Goal: Contribute content

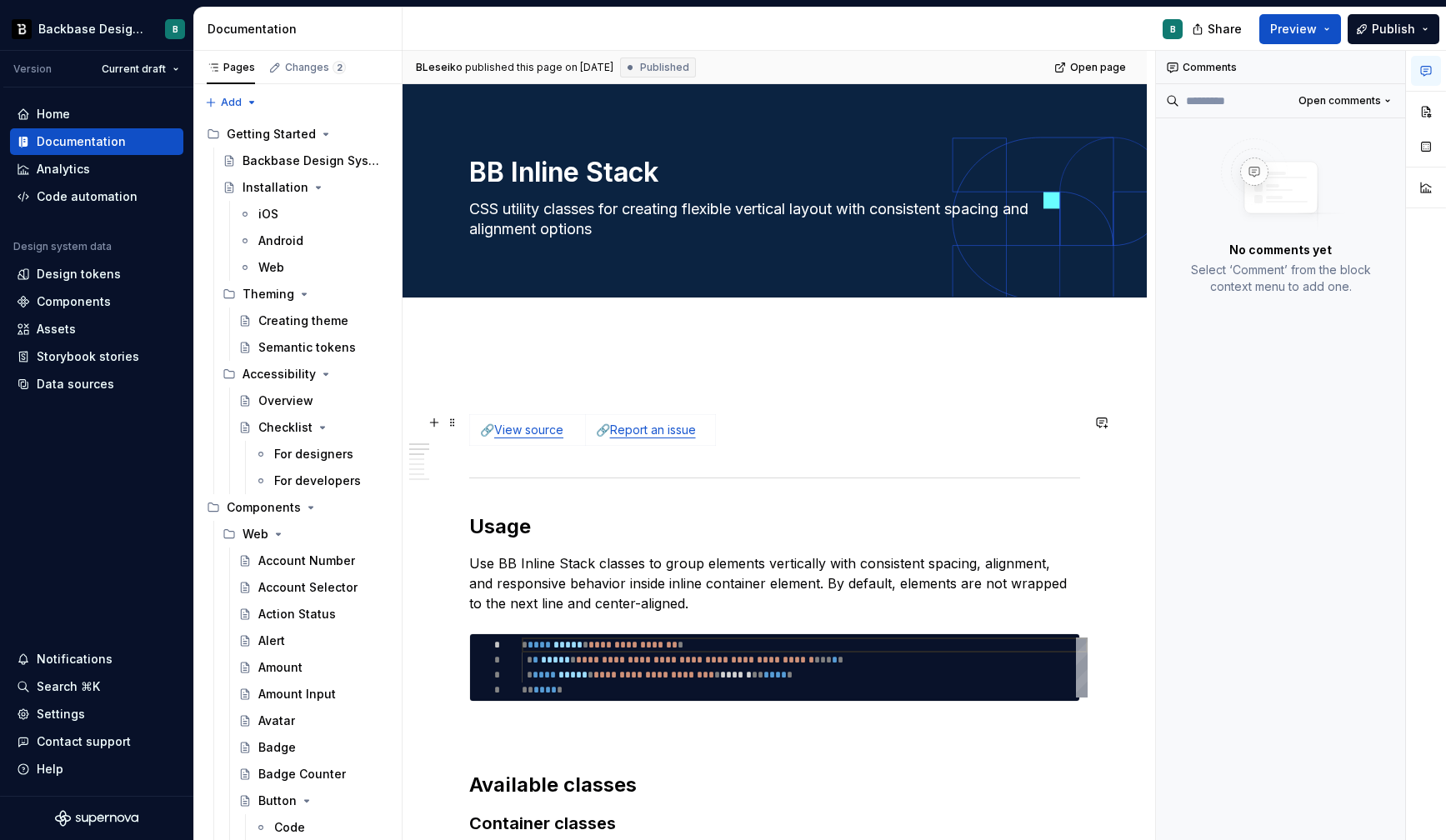
scroll to position [120, 43]
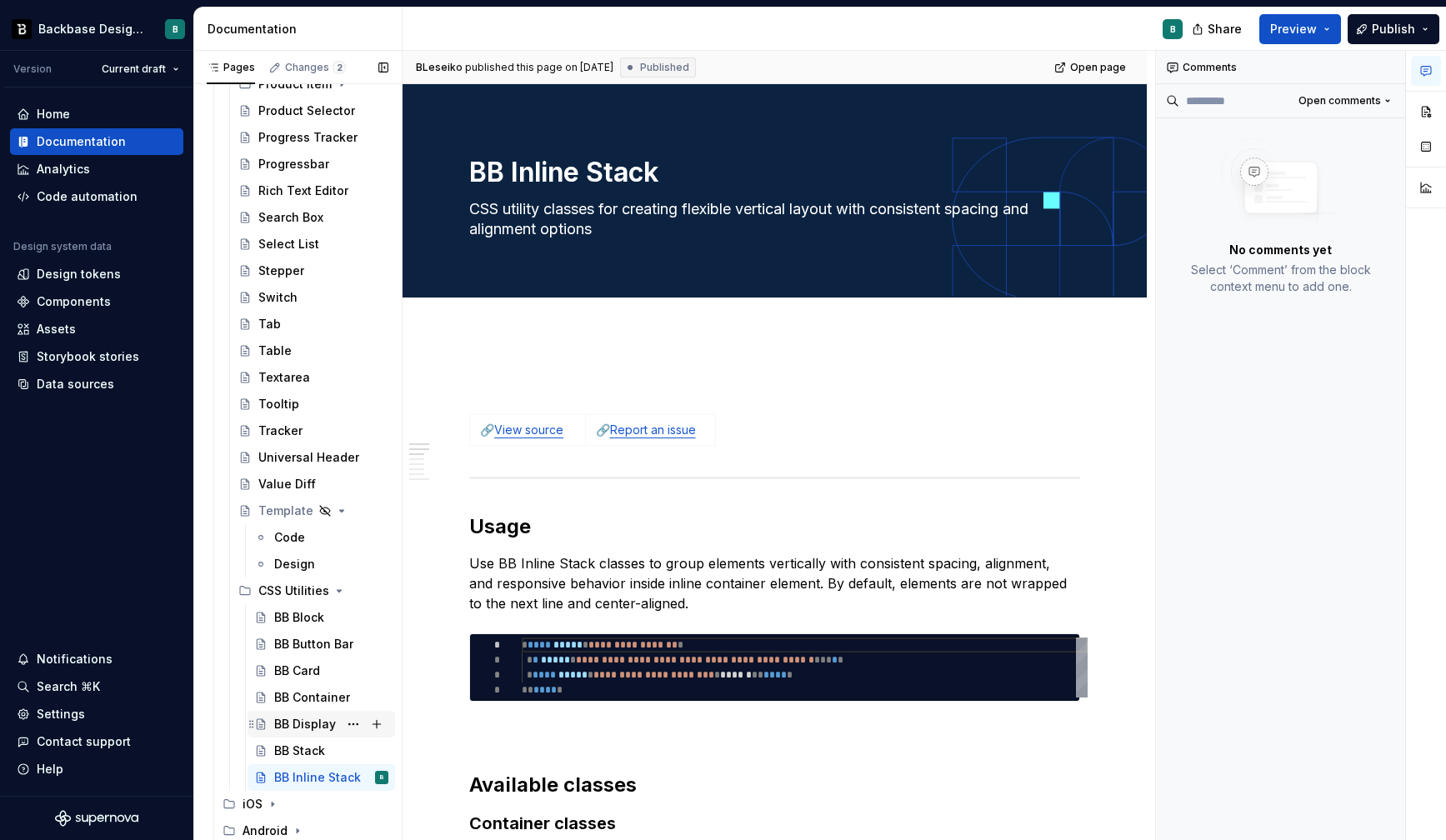
click at [311, 725] on div "BB Display" at bounding box center [305, 724] width 62 height 17
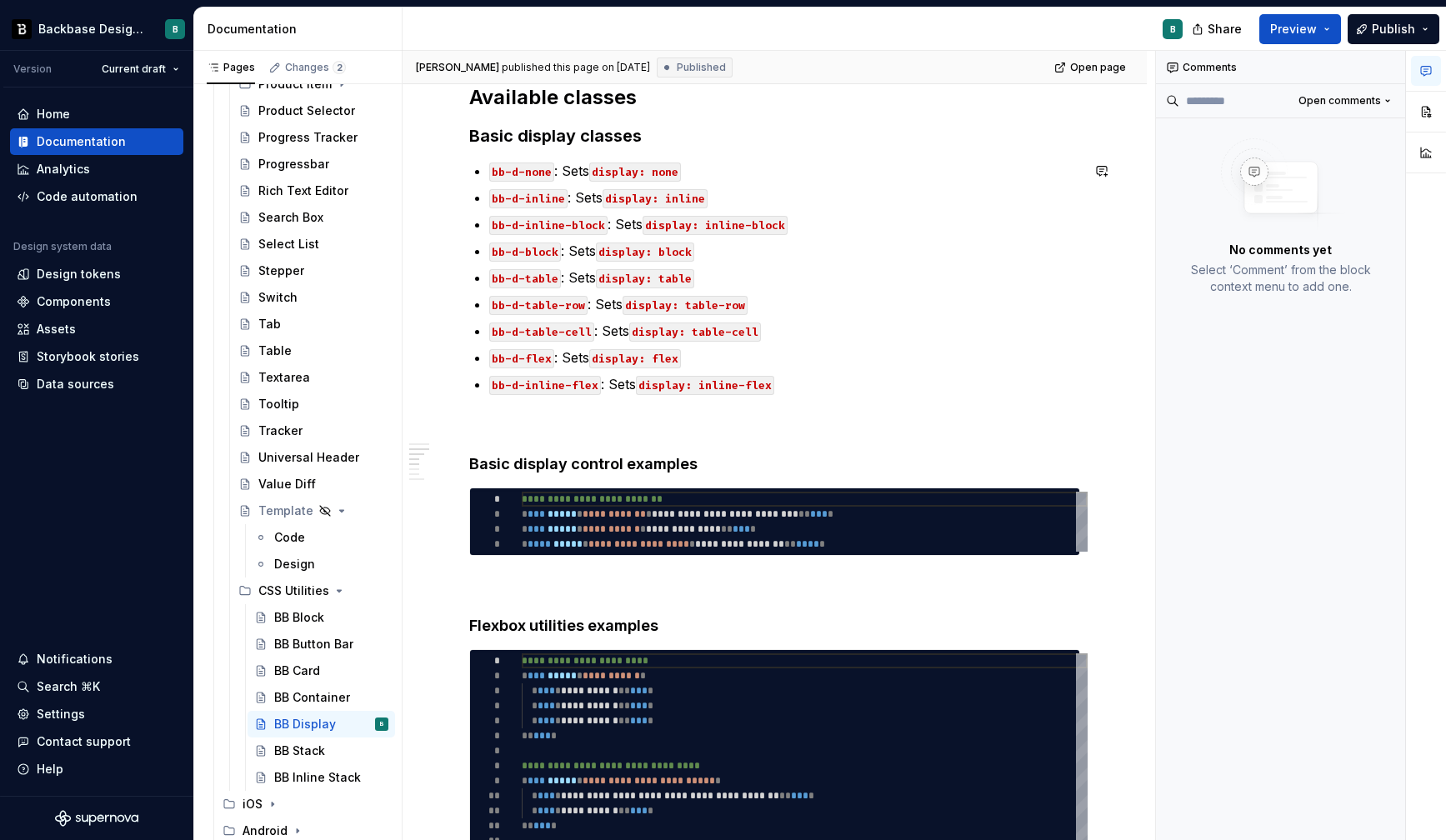
scroll to position [670, 0]
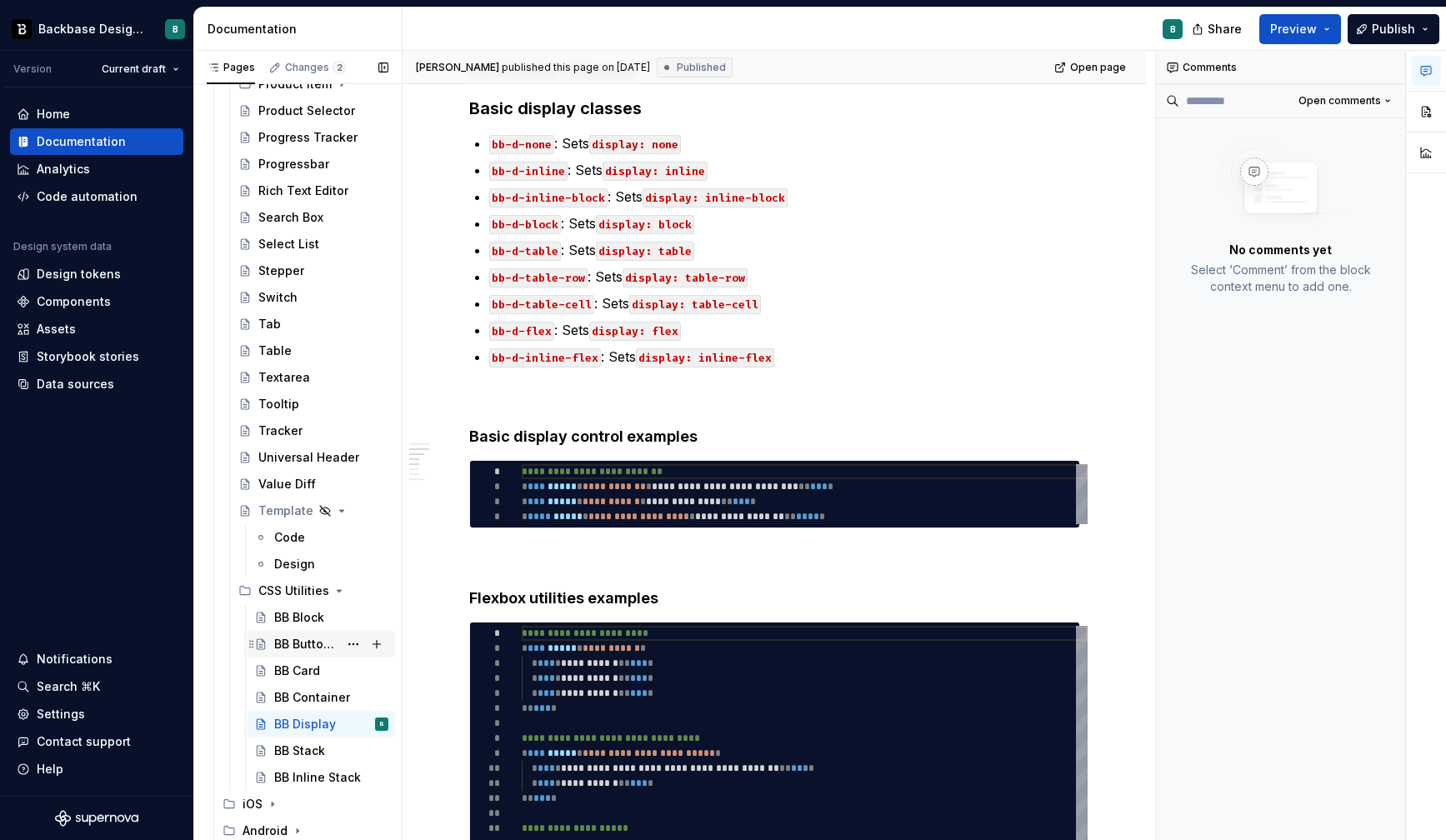
click at [316, 642] on div "BB Button Bar" at bounding box center [306, 643] width 64 height 17
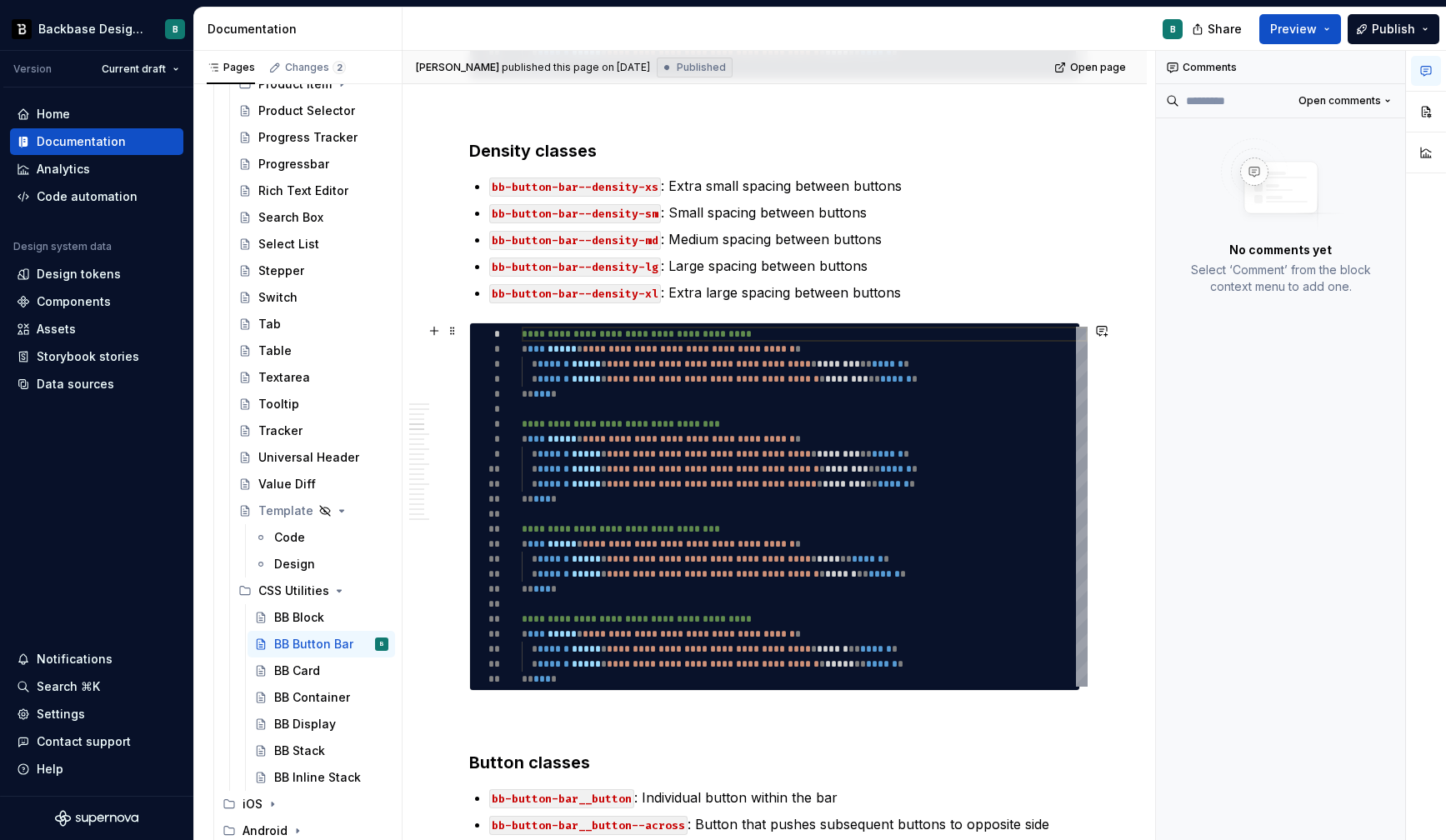
scroll to position [1792, 0]
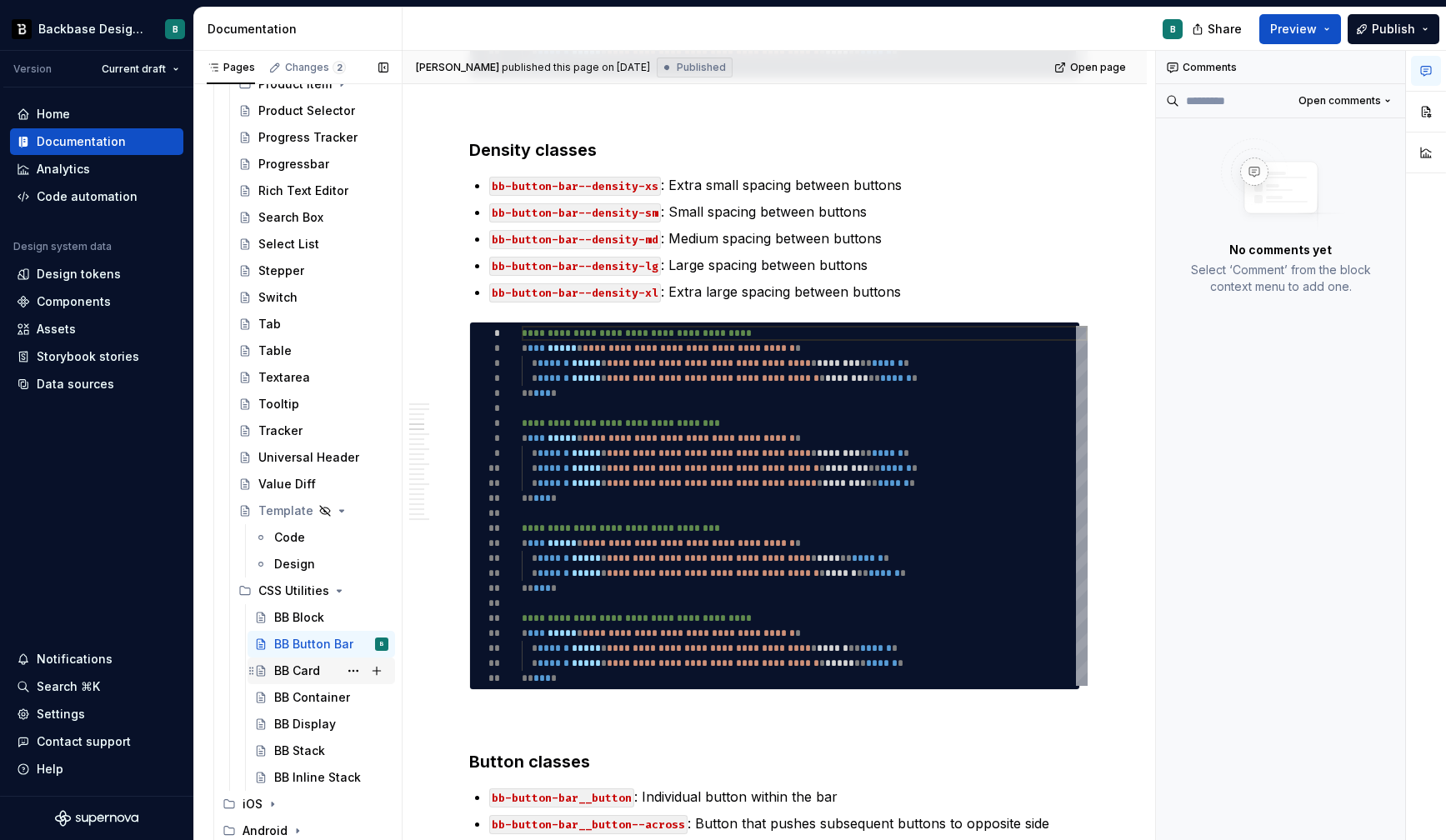
click at [314, 666] on div "BB Card" at bounding box center [298, 670] width 46 height 17
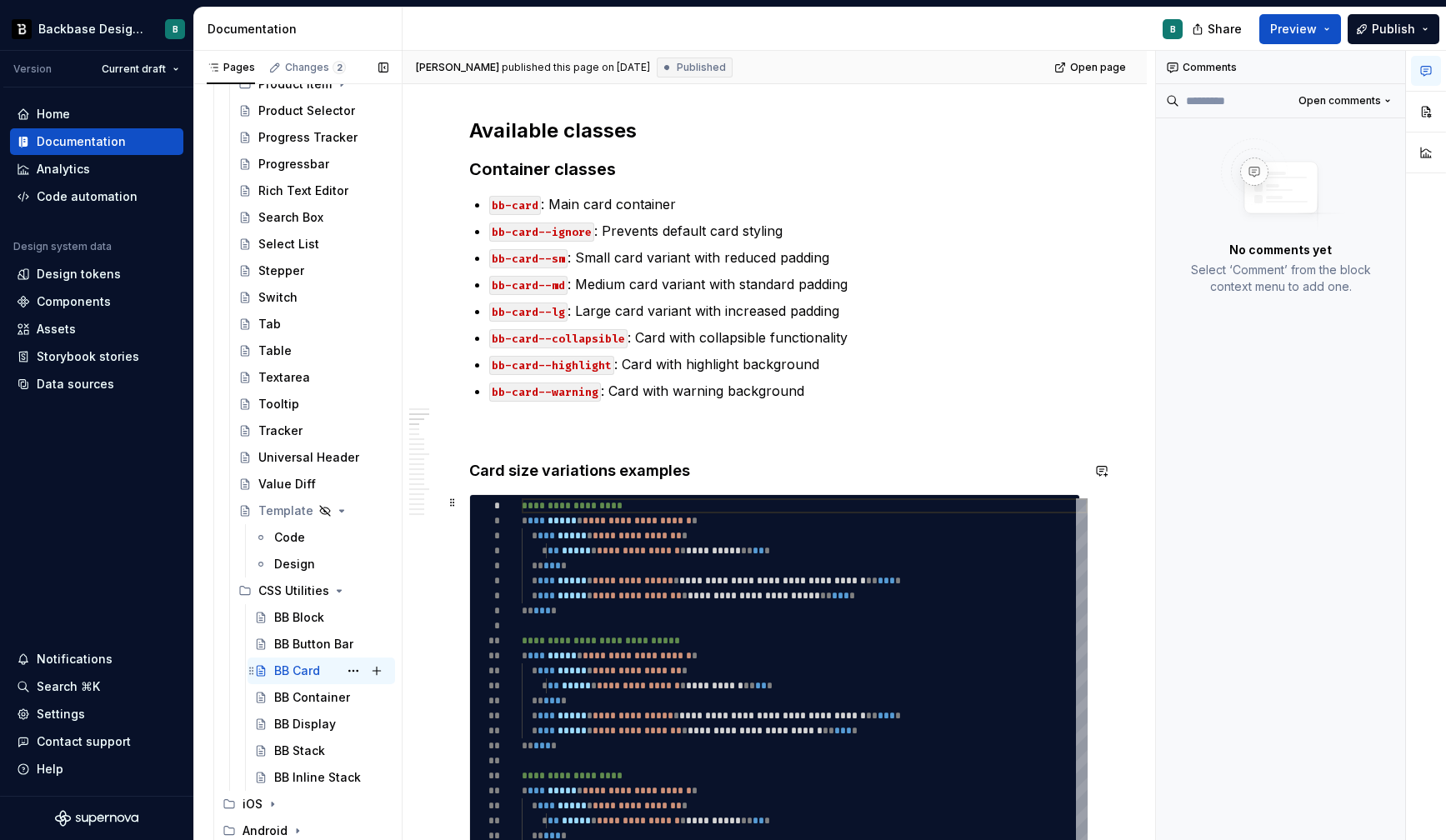
scroll to position [655, 0]
click at [310, 722] on div "BB Display" at bounding box center [305, 724] width 62 height 17
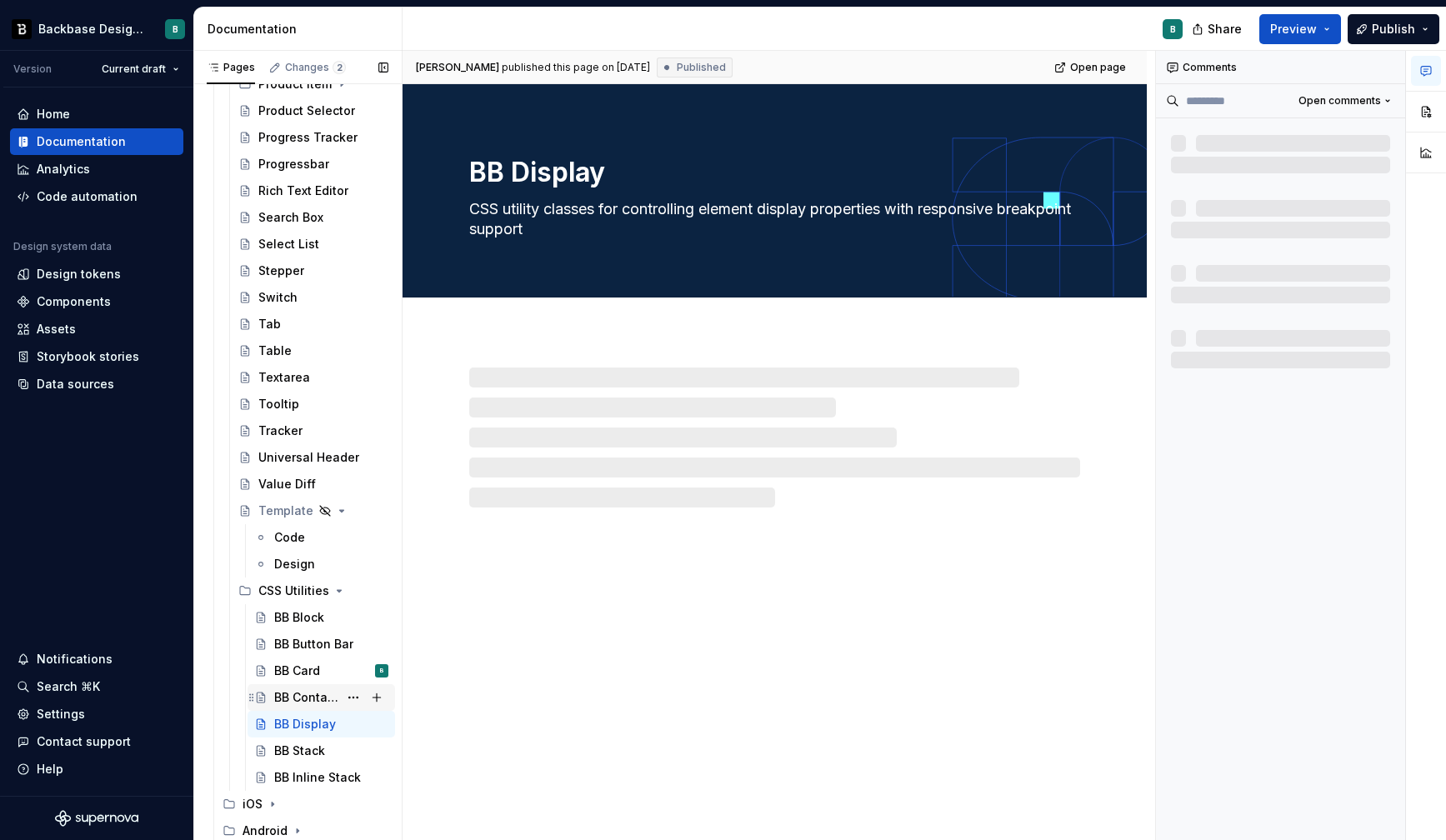
click at [300, 697] on div "BB Container" at bounding box center [306, 697] width 64 height 17
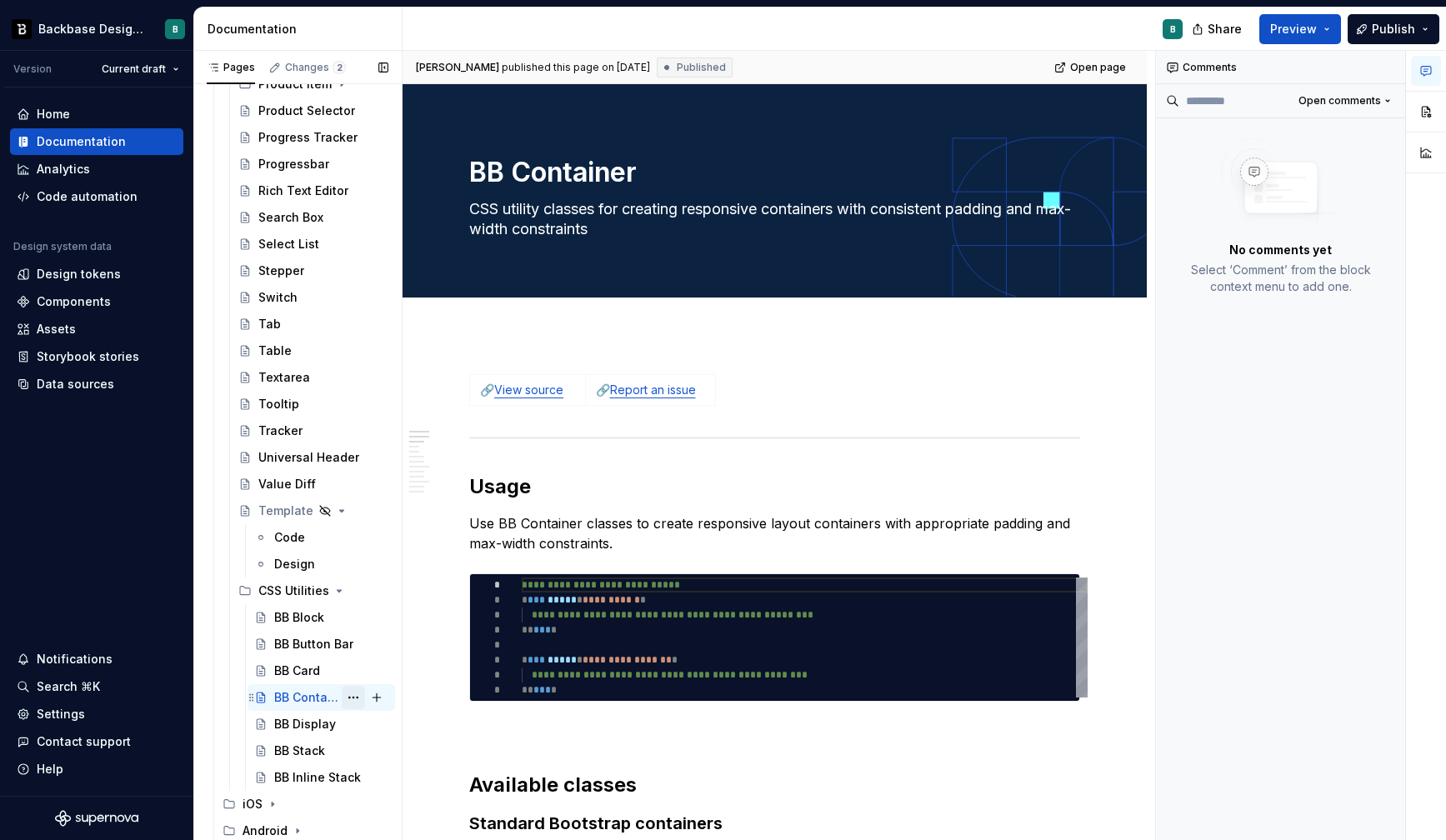
click at [350, 695] on button "Page tree" at bounding box center [353, 697] width 23 height 23
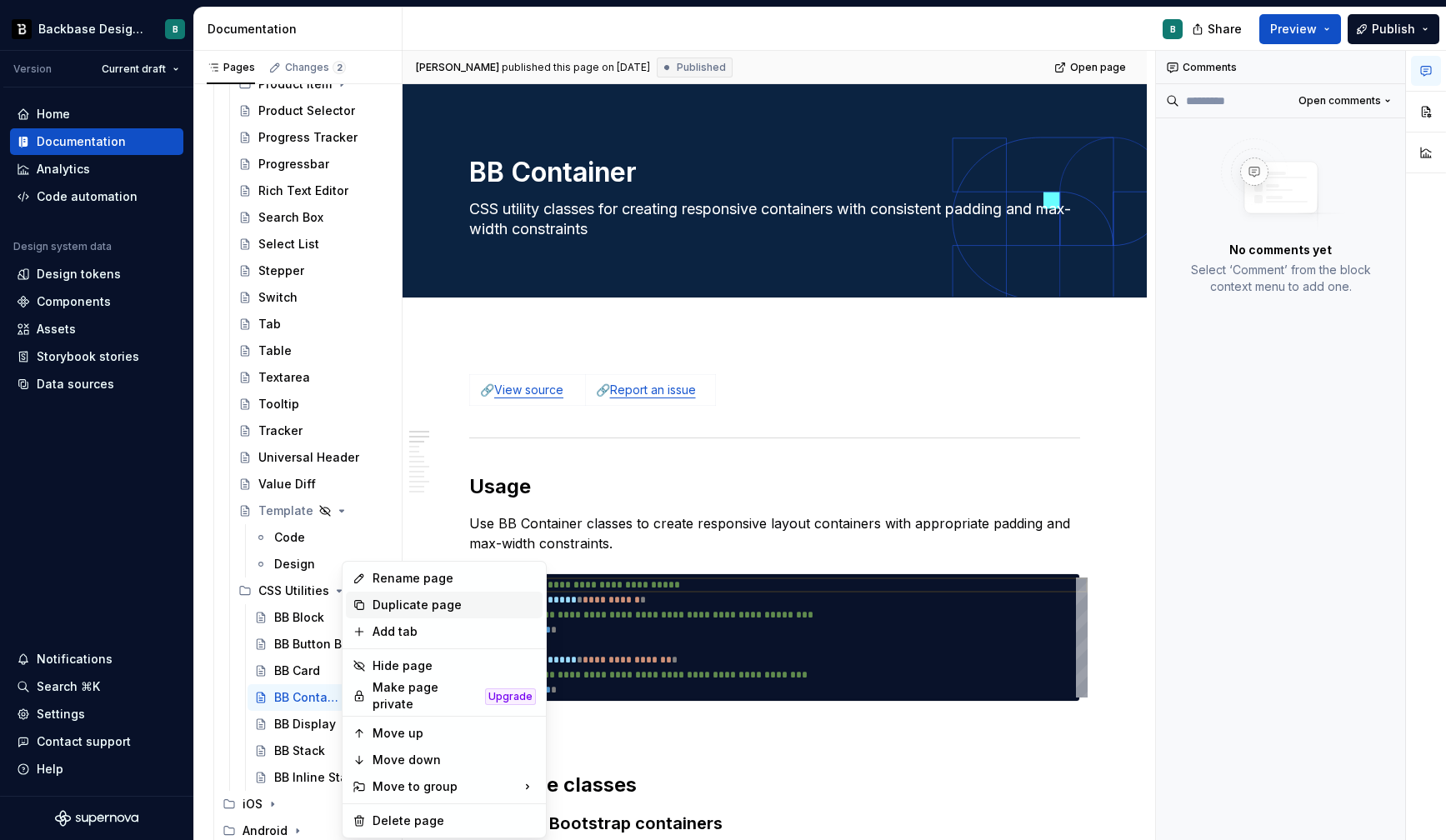
click at [429, 598] on div "Duplicate page" at bounding box center [454, 605] width 164 height 17
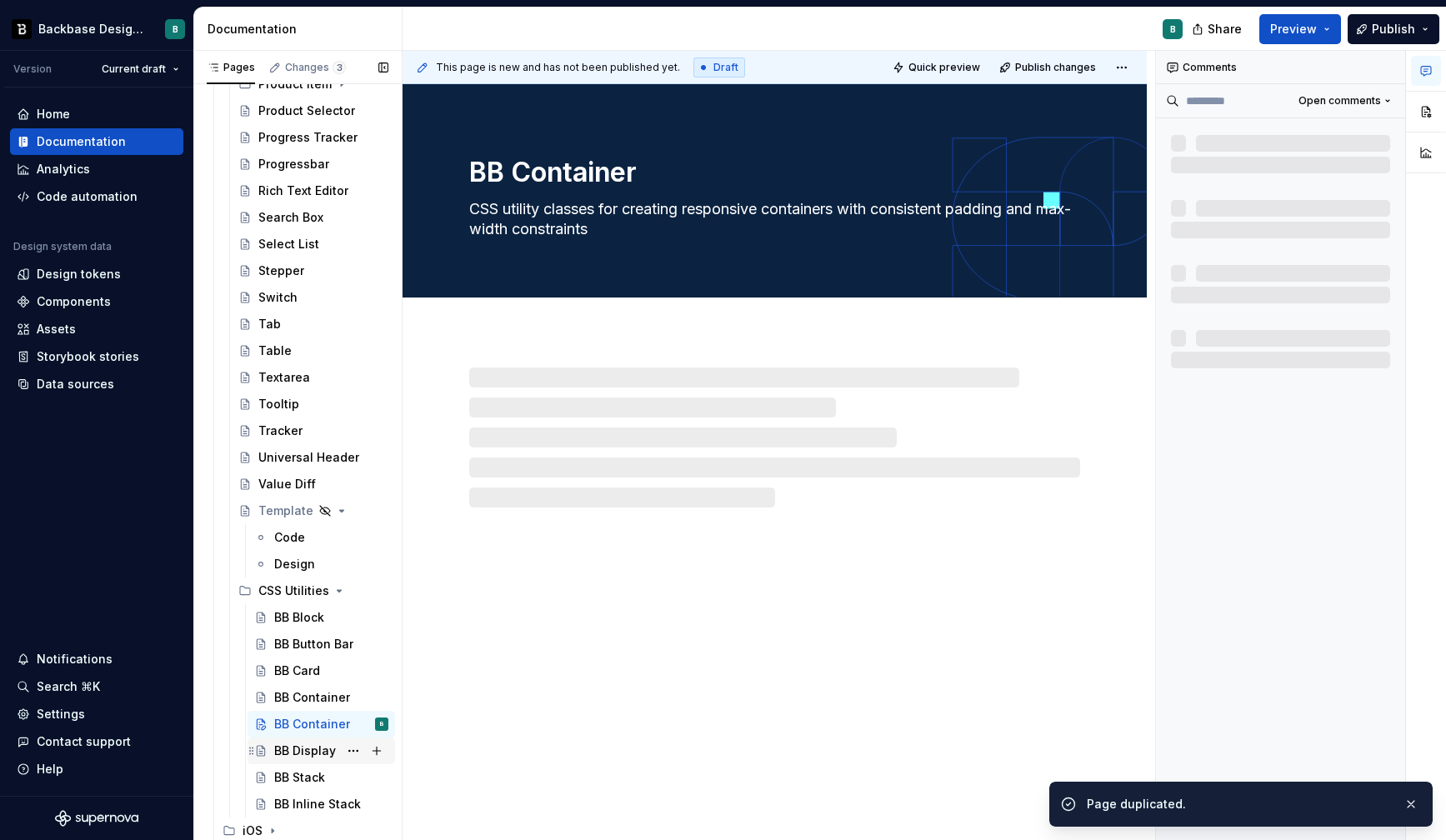
scroll to position [2477, 0]
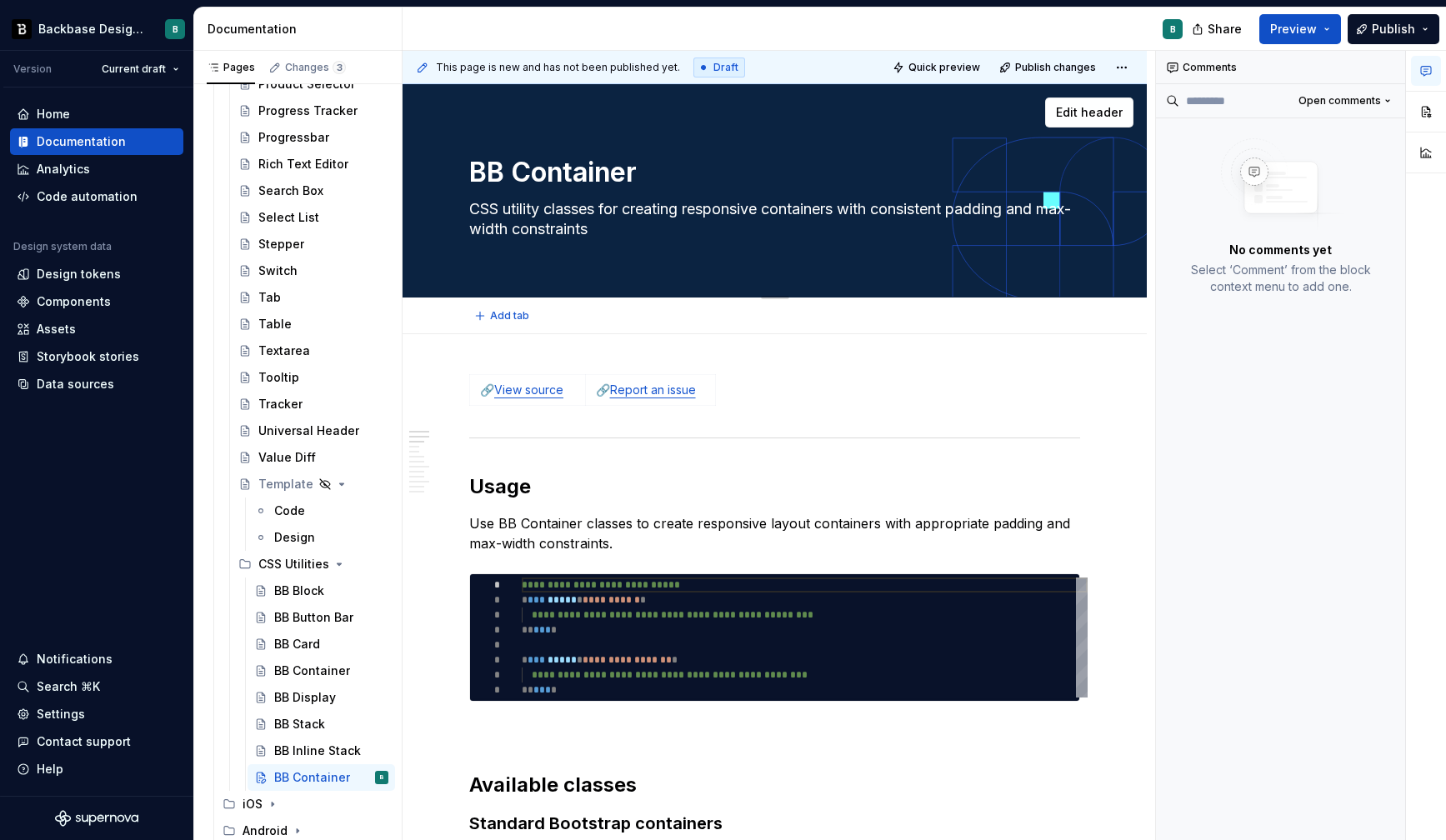
click at [575, 167] on textarea "BB Container" at bounding box center [771, 172] width 611 height 40
type textarea "*"
click at [575, 167] on textarea "BB Container" at bounding box center [771, 172] width 611 height 40
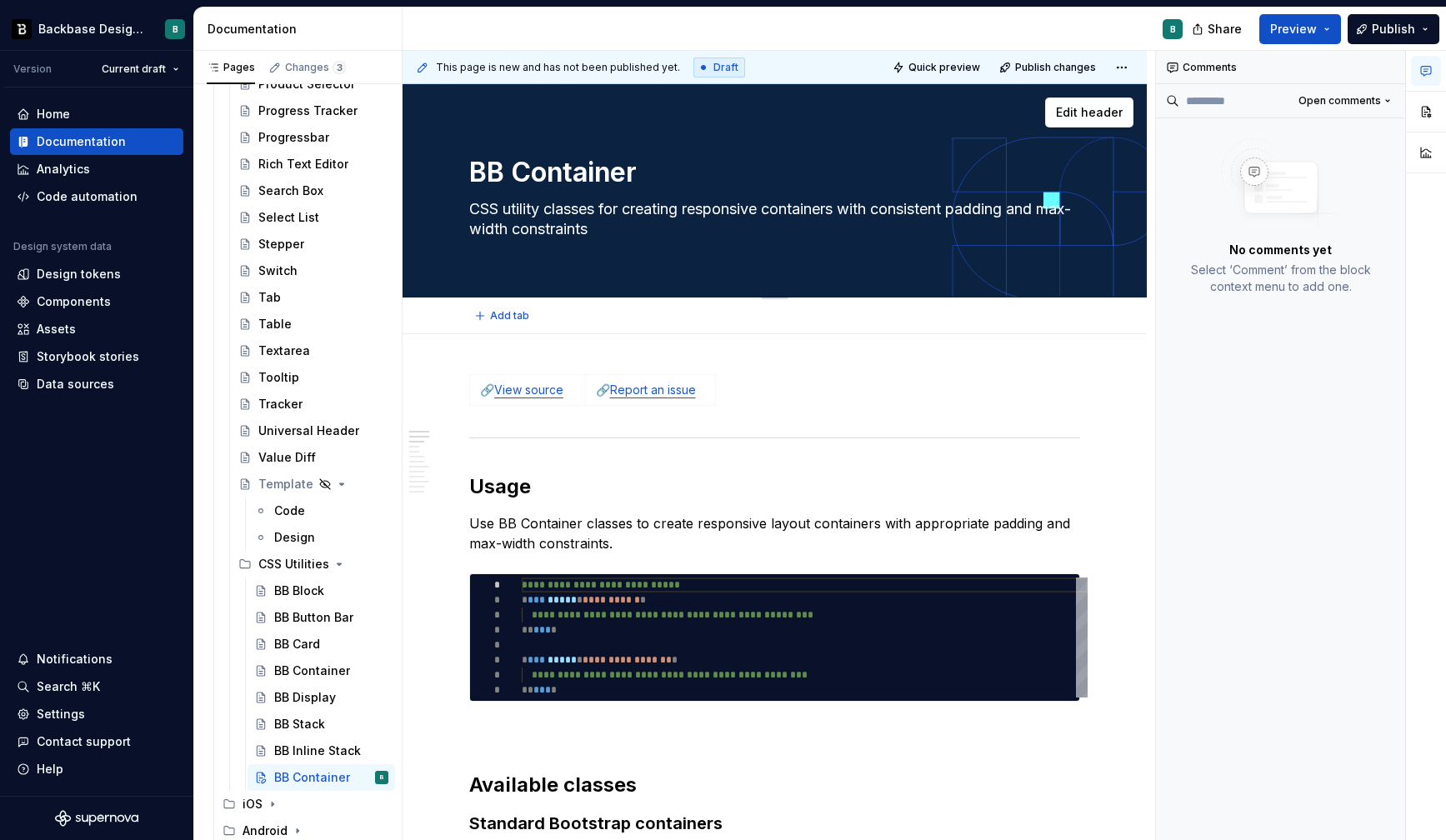
type textarea "BB L"
type textarea "*"
type textarea "BB La"
type textarea "*"
type textarea "BB Lay"
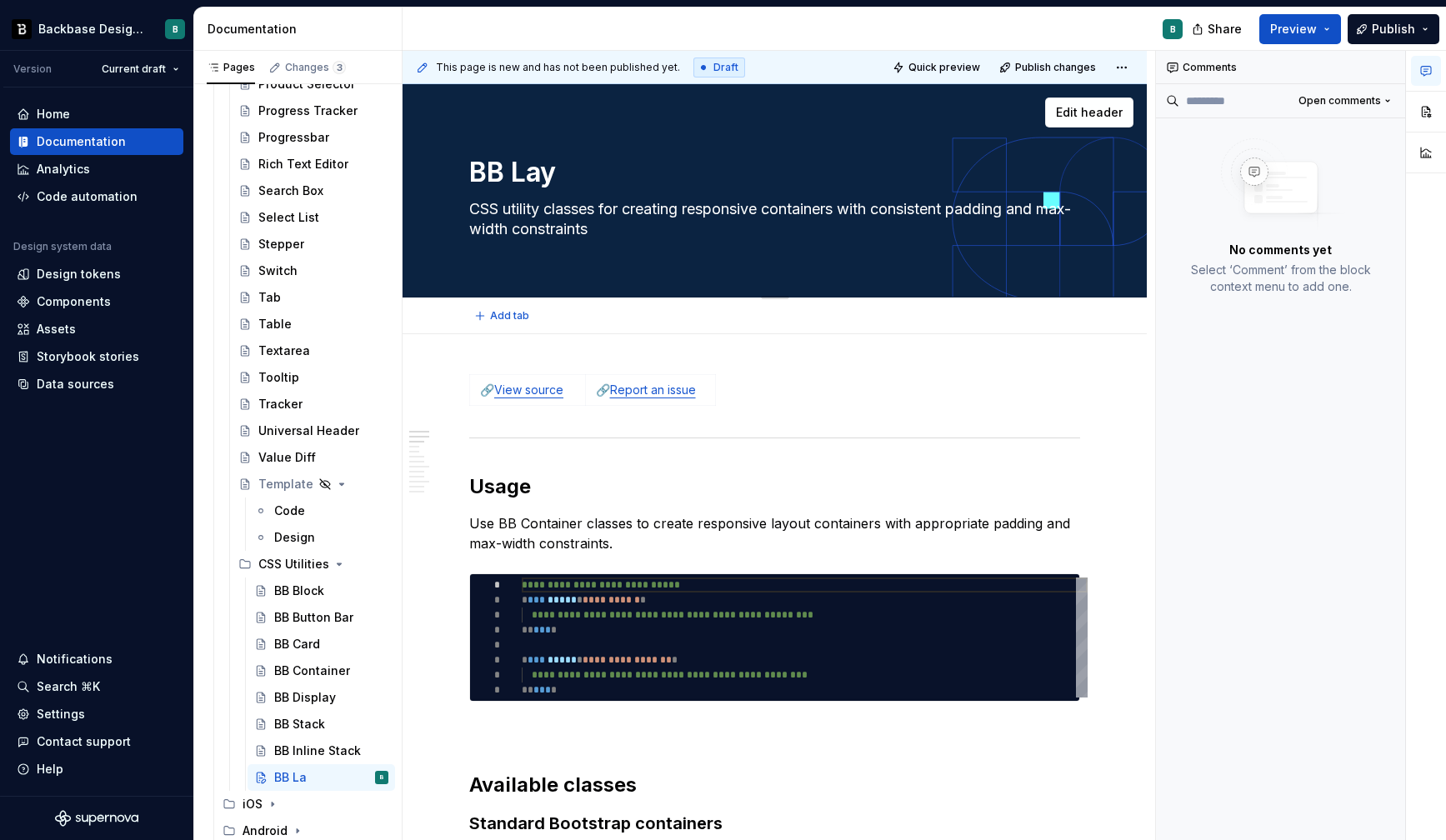
type textarea "*"
type textarea "[PERSON_NAME]"
type textarea "*"
type textarea "BB Layou"
type textarea "*"
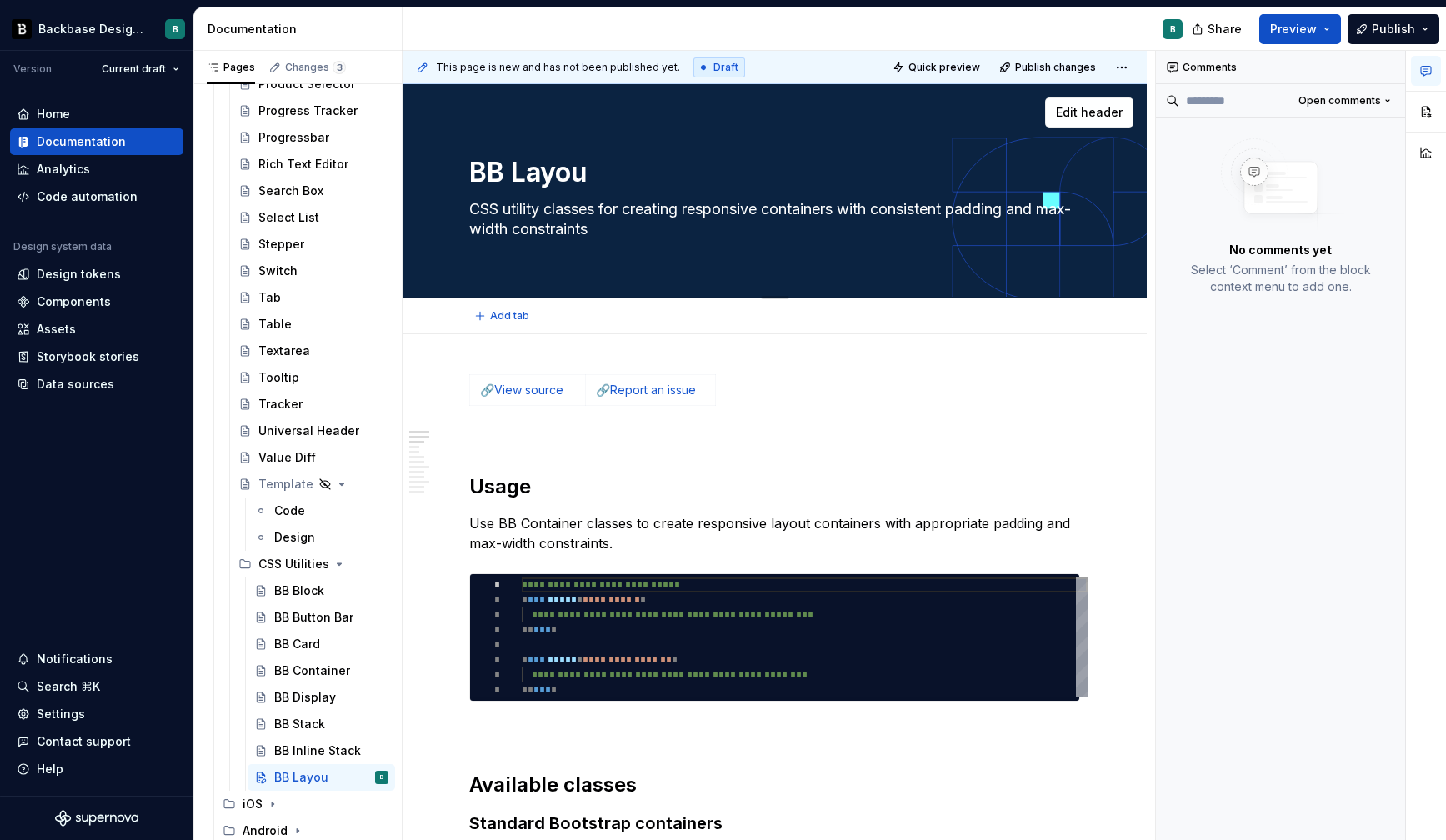
type textarea "BB Layour"
type textarea "*"
type textarea "BB Layout"
type textarea "*"
type textarea "BB Layout"
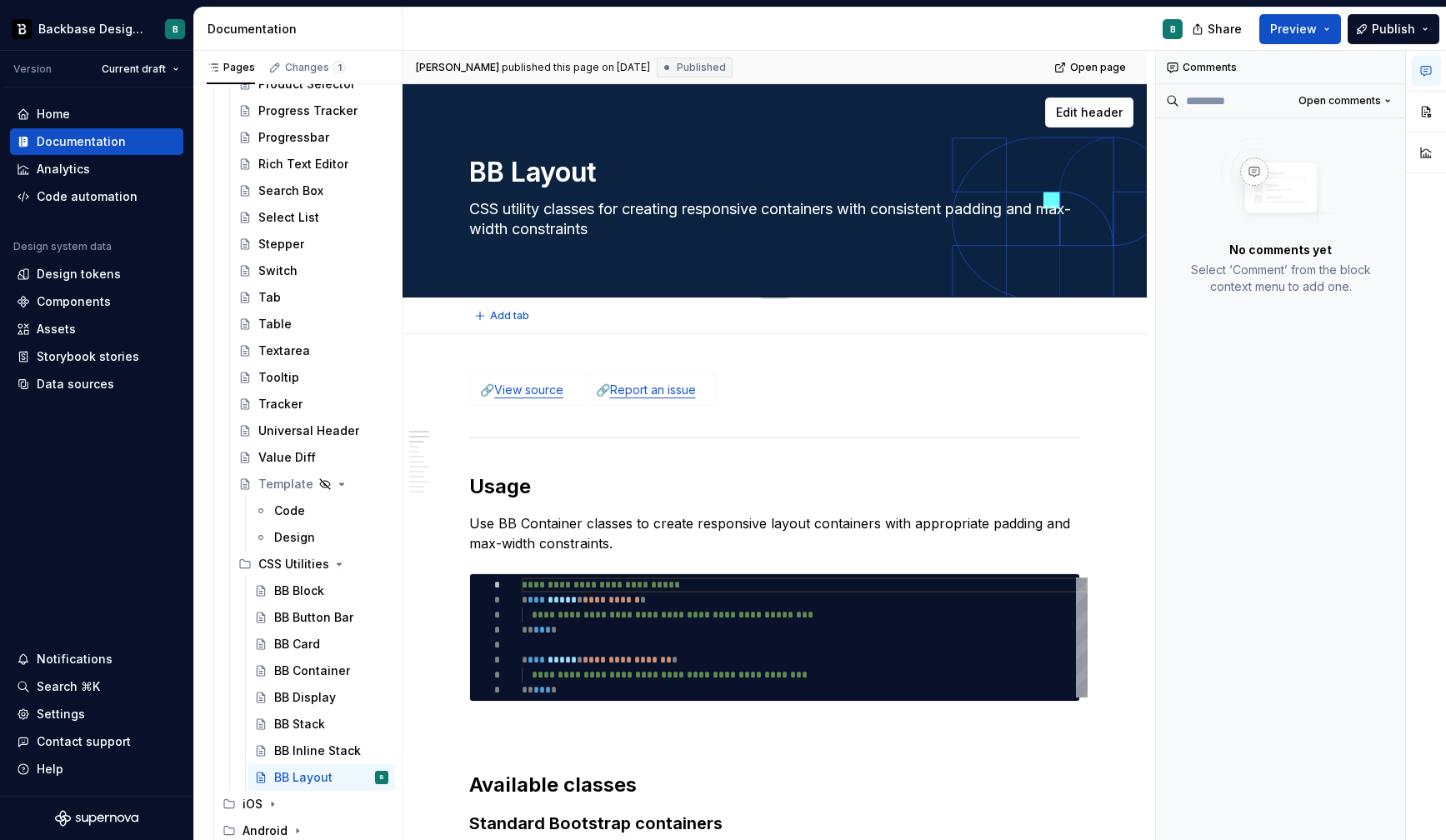
click at [499, 206] on textarea "CSS utility classes for creating responsive containers with consistent padding …" at bounding box center [771, 219] width 611 height 47
click at [617, 230] on textarea "CSS utility classes for creating responsive containers with consistent padding …" at bounding box center [771, 219] width 611 height 47
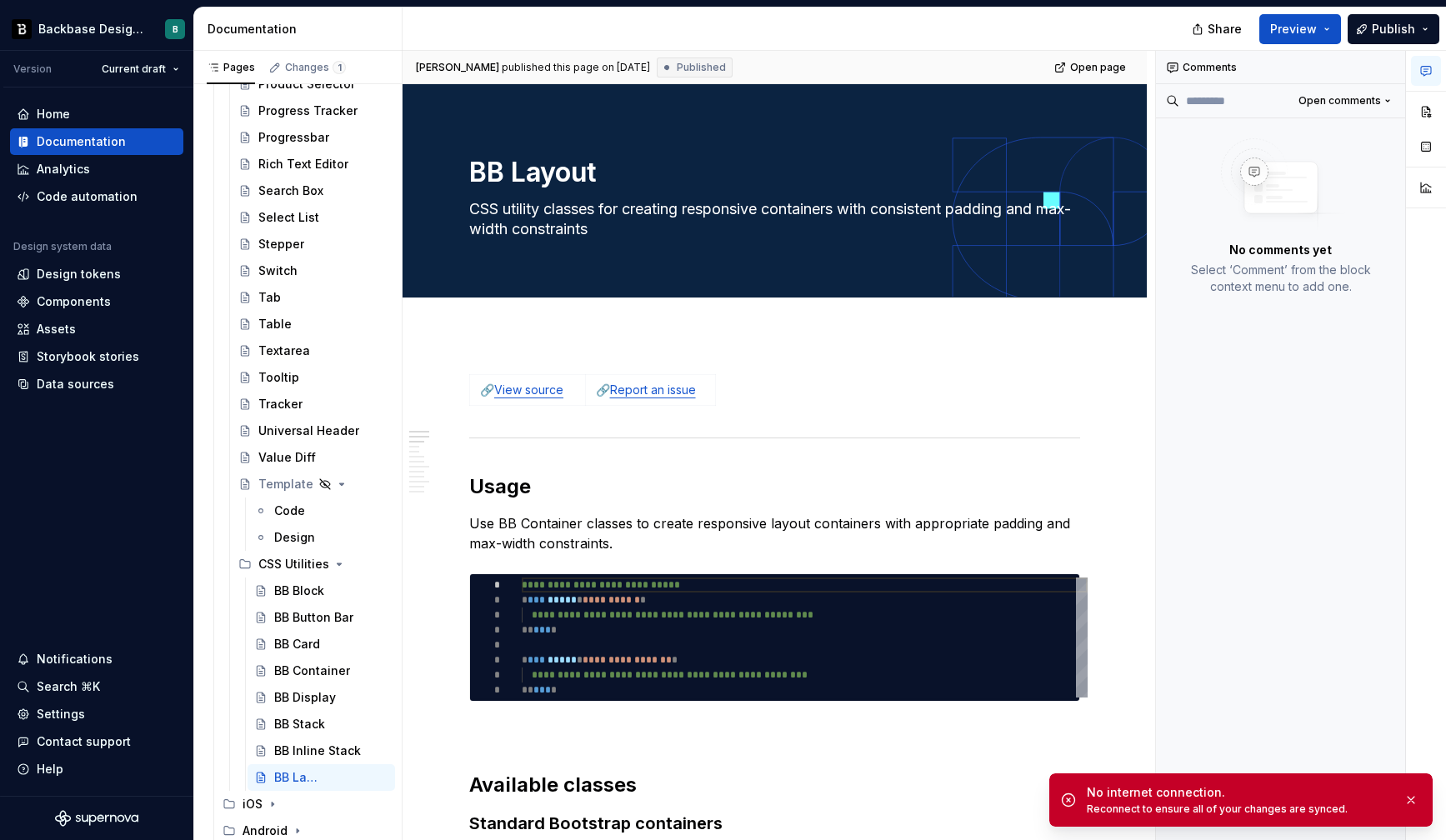
type textarea "*"
